Goal: Register for event/course

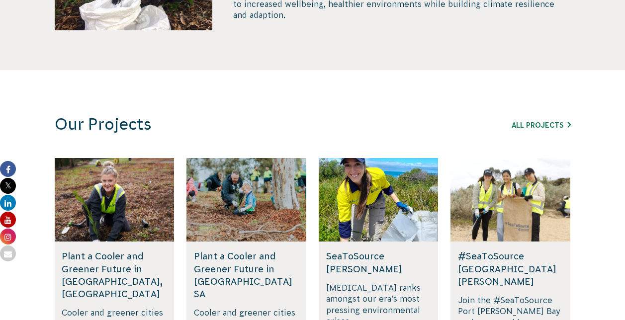
scroll to position [398, 0]
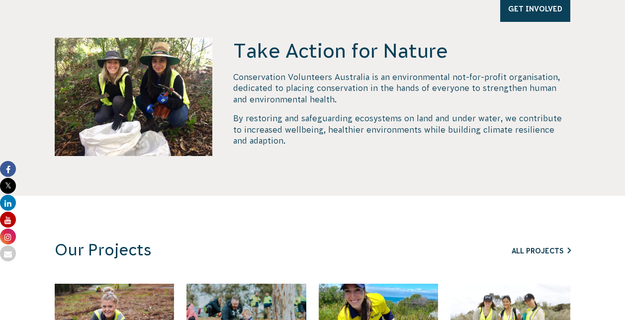
click at [531, 249] on link "All Projects" at bounding box center [540, 251] width 59 height 8
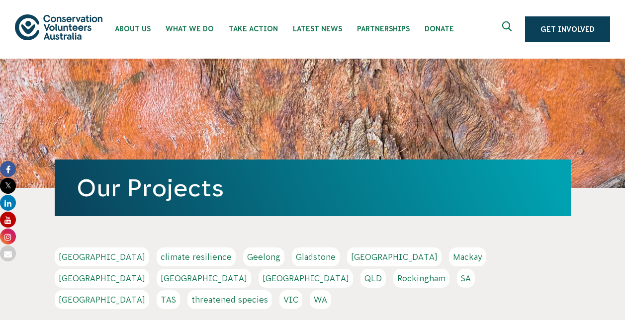
click at [331, 290] on link "WA" at bounding box center [320, 299] width 21 height 19
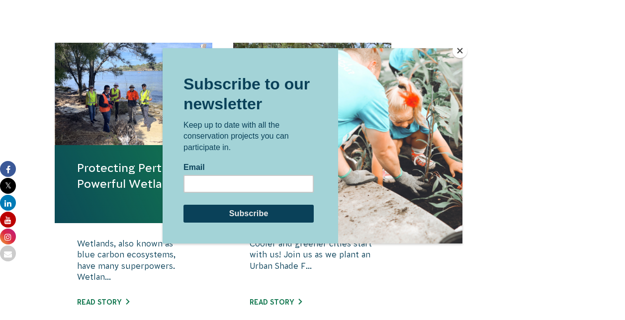
scroll to position [347, 0]
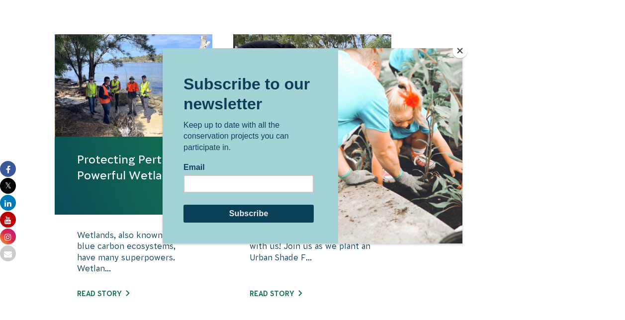
click at [455, 52] on button "Close" at bounding box center [459, 50] width 15 height 15
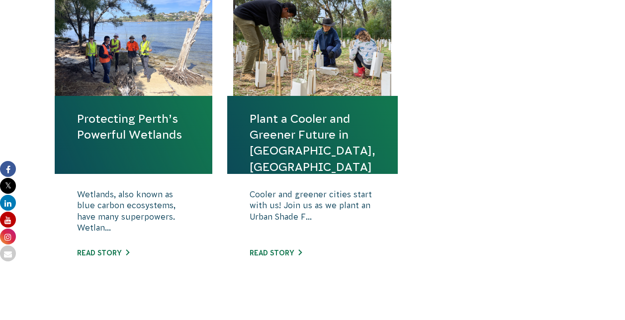
scroll to position [348, 0]
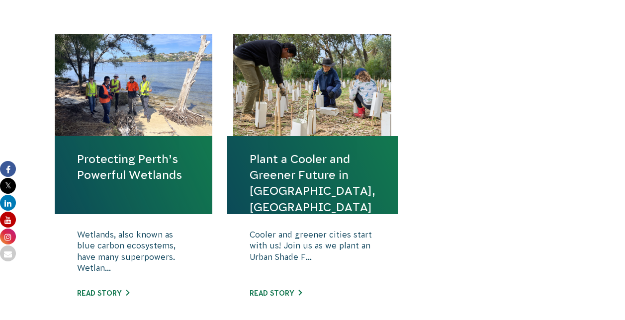
click at [295, 176] on link "Plant a Cooler and Greener Future in [GEOGRAPHIC_DATA], [GEOGRAPHIC_DATA]" at bounding box center [313, 183] width 126 height 64
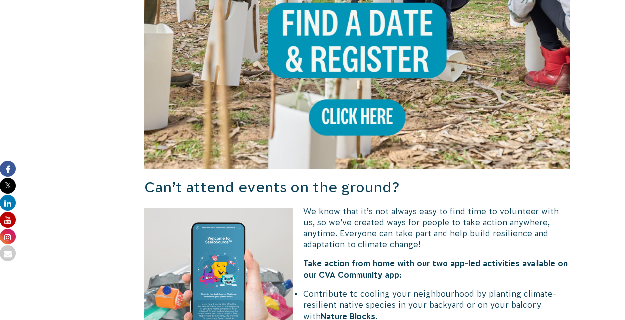
scroll to position [910, 0]
